Goal: Transaction & Acquisition: Purchase product/service

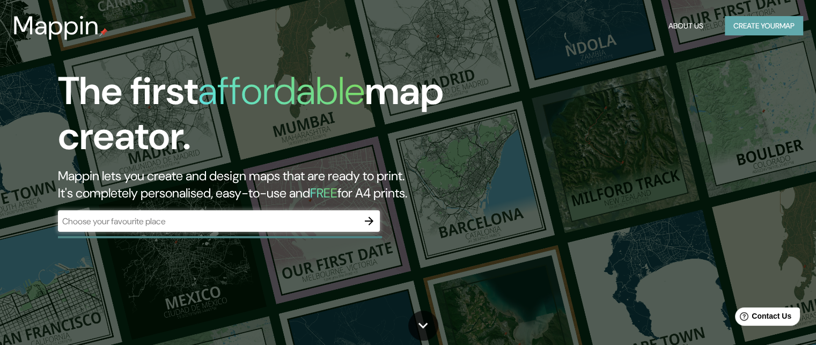
click at [776, 27] on button "Create your map" at bounding box center [763, 26] width 78 height 20
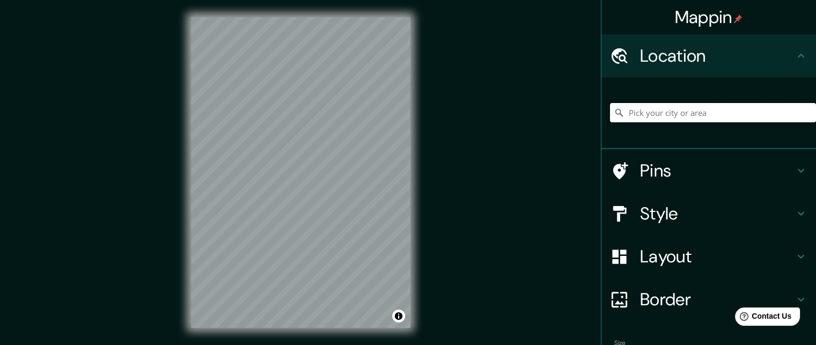
click at [661, 111] on input "Pick your city or area" at bounding box center [713, 112] width 206 height 19
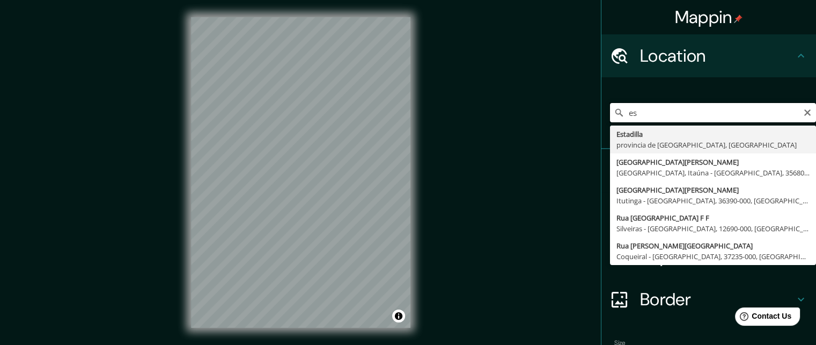
type input "e"
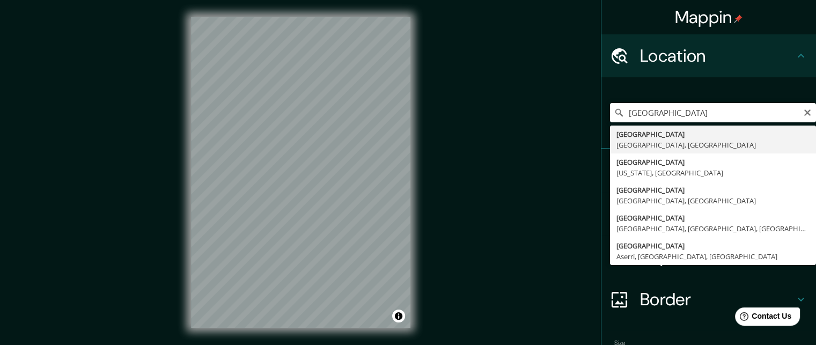
type input "[GEOGRAPHIC_DATA], [GEOGRAPHIC_DATA], [GEOGRAPHIC_DATA]"
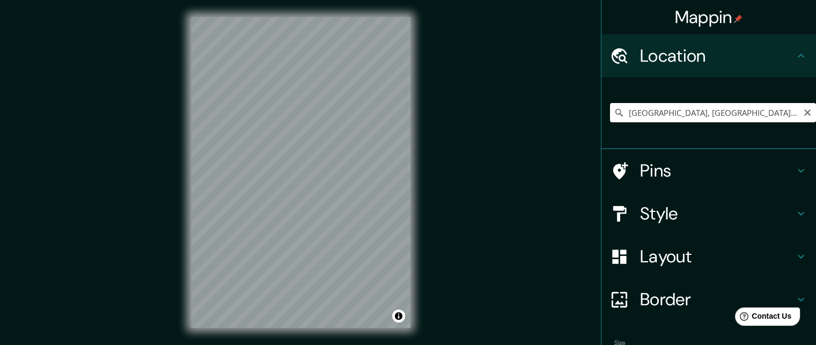
click at [683, 109] on input "[GEOGRAPHIC_DATA], [GEOGRAPHIC_DATA], [GEOGRAPHIC_DATA]" at bounding box center [713, 112] width 206 height 19
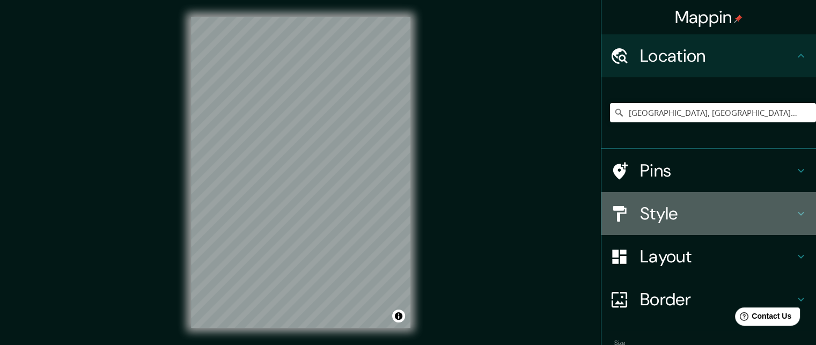
click at [794, 209] on icon at bounding box center [800, 213] width 13 height 13
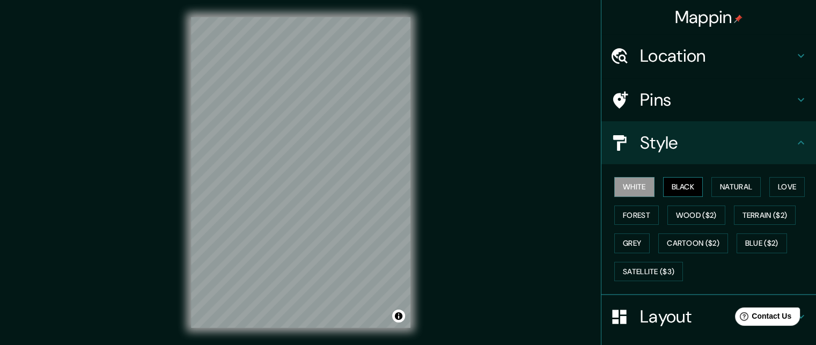
click at [681, 185] on button "Black" at bounding box center [683, 187] width 40 height 20
click at [733, 184] on button "Natural" at bounding box center [735, 187] width 49 height 20
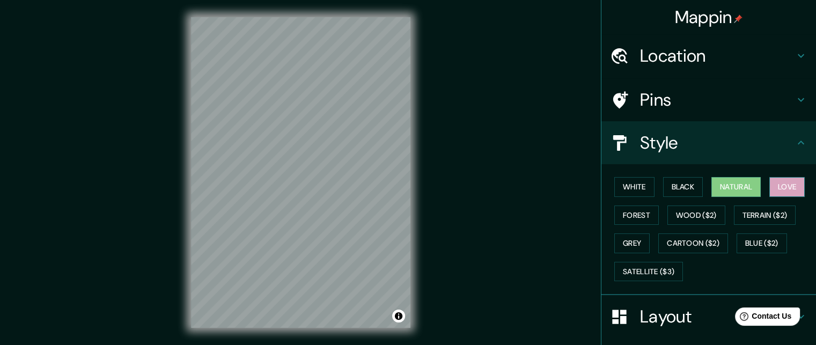
click at [781, 186] on button "Love" at bounding box center [786, 187] width 35 height 20
click at [619, 213] on button "Forest" at bounding box center [636, 215] width 45 height 20
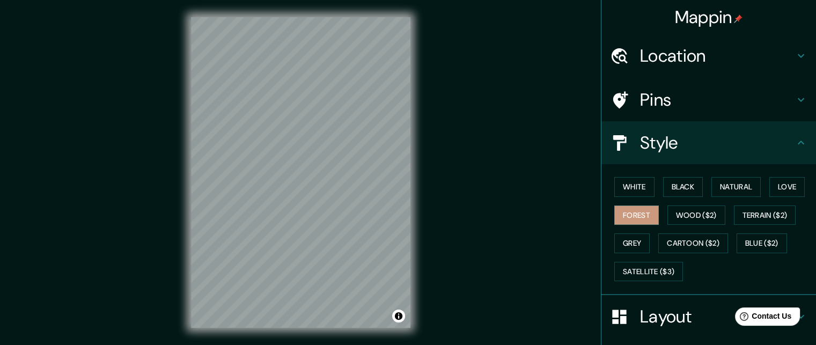
click at [794, 138] on icon at bounding box center [800, 142] width 13 height 13
click at [794, 145] on icon at bounding box center [800, 142] width 13 height 13
click at [635, 188] on button "White" at bounding box center [634, 187] width 40 height 20
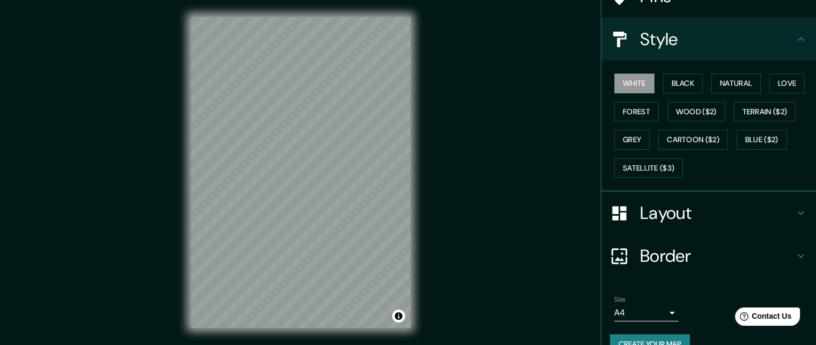
scroll to position [102, 0]
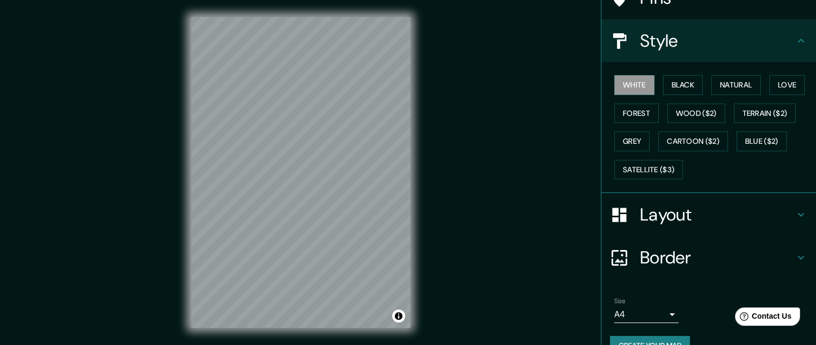
click at [794, 210] on icon at bounding box center [800, 214] width 13 height 13
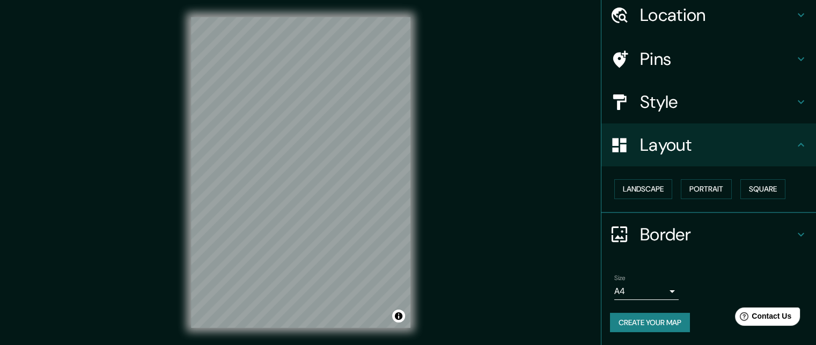
scroll to position [40, 0]
click at [629, 327] on button "Create your map" at bounding box center [650, 324] width 80 height 20
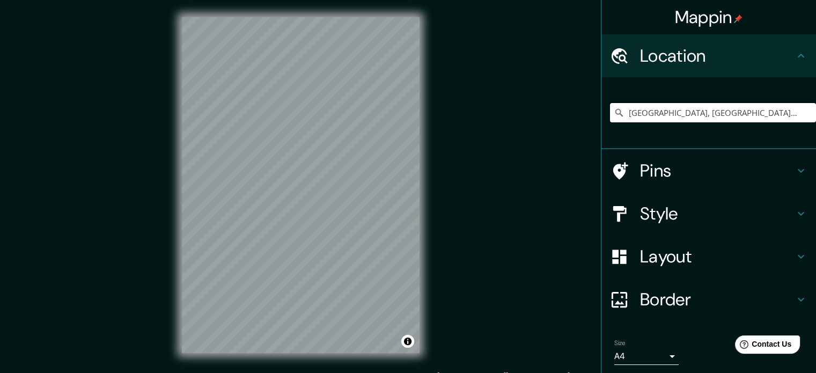
click at [713, 116] on input "[GEOGRAPHIC_DATA], [GEOGRAPHIC_DATA], [GEOGRAPHIC_DATA]" at bounding box center [713, 112] width 206 height 19
click at [751, 113] on input "[GEOGRAPHIC_DATA], [GEOGRAPHIC_DATA], [GEOGRAPHIC_DATA]" at bounding box center [713, 112] width 206 height 19
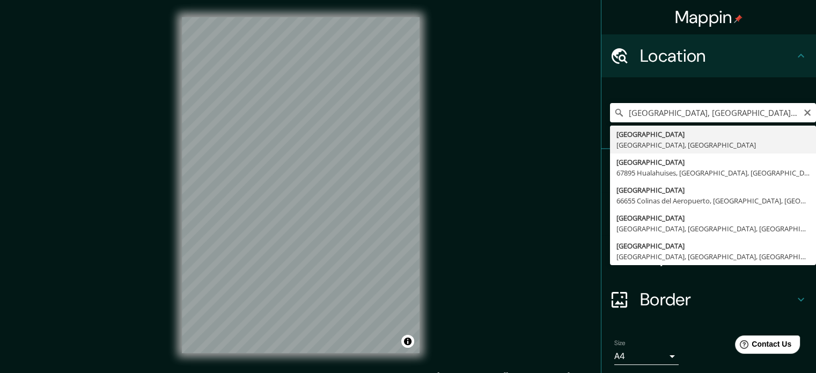
type input "[GEOGRAPHIC_DATA], [GEOGRAPHIC_DATA], [GEOGRAPHIC_DATA]"
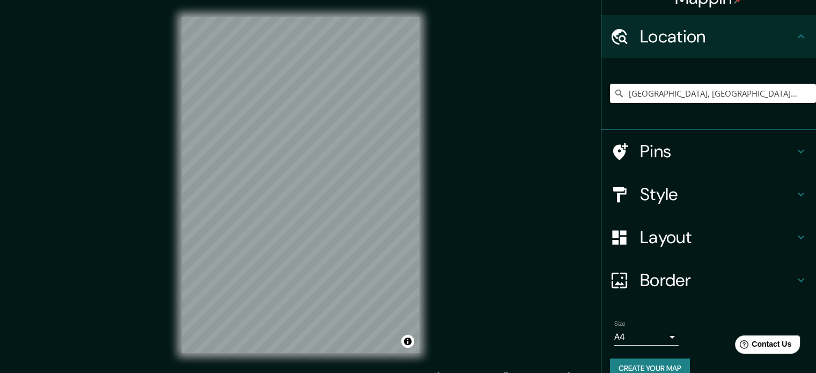
scroll to position [36, 0]
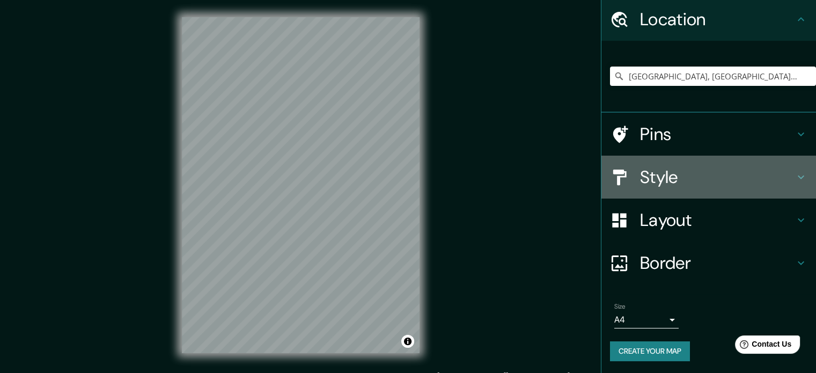
click at [792, 183] on div "Style" at bounding box center [708, 176] width 214 height 43
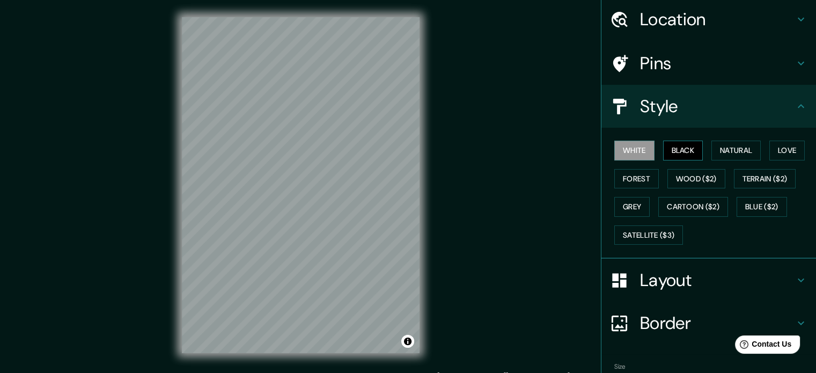
click at [671, 146] on button "Black" at bounding box center [683, 150] width 40 height 20
click at [718, 145] on button "Natural" at bounding box center [735, 150] width 49 height 20
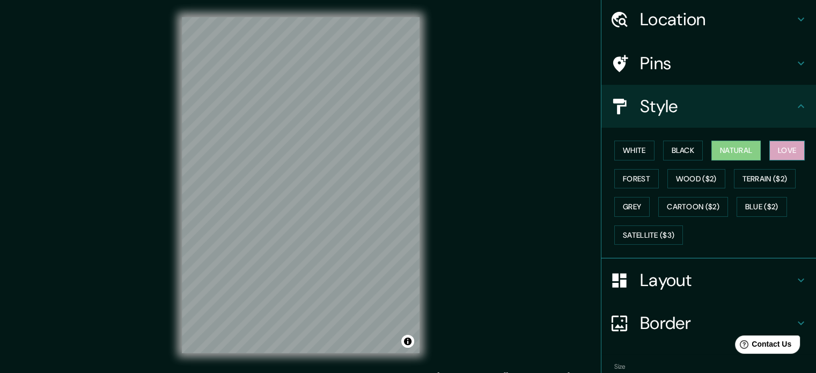
click at [781, 150] on button "Love" at bounding box center [786, 150] width 35 height 20
click at [621, 177] on button "Forest" at bounding box center [636, 179] width 45 height 20
click at [781, 152] on button "Love" at bounding box center [786, 150] width 35 height 20
